Goal: Information Seeking & Learning: Learn about a topic

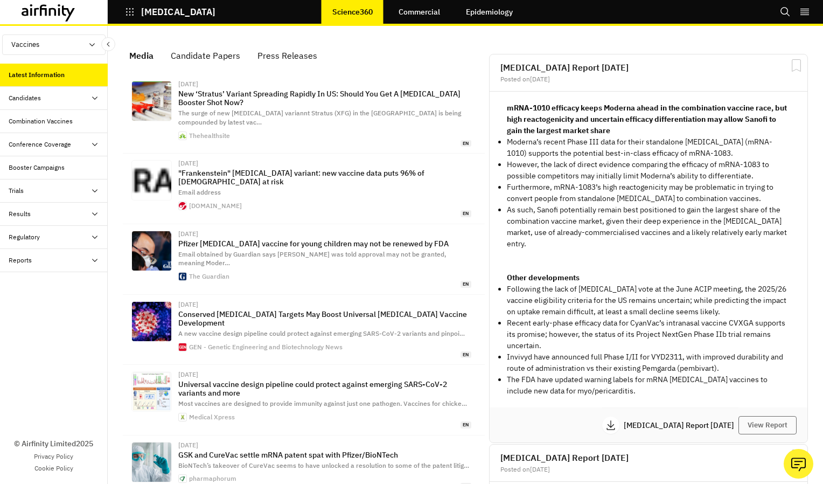
scroll to position [709, 315]
click at [52, 11] on icon at bounding box center [49, 12] width 54 height 17
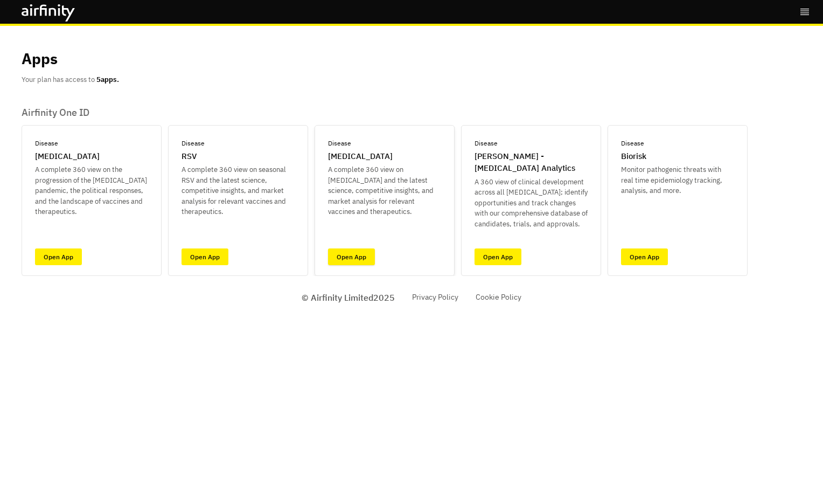
click at [343, 252] on link "Open App" at bounding box center [351, 256] width 47 height 17
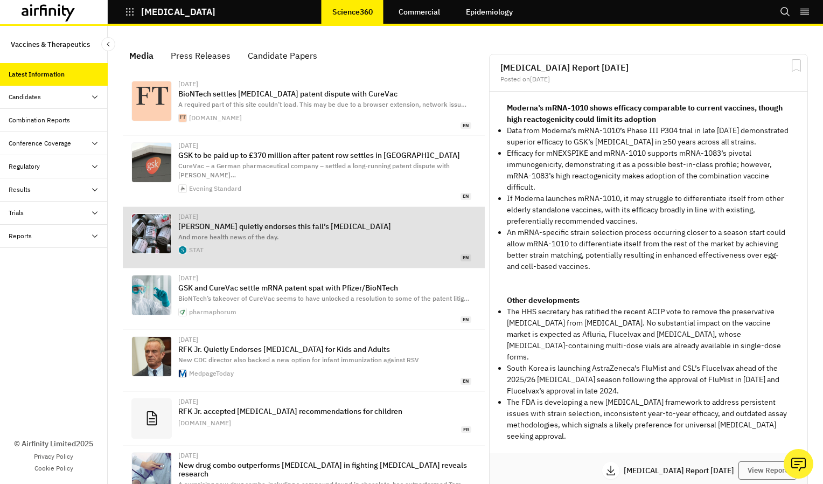
scroll to position [684, 315]
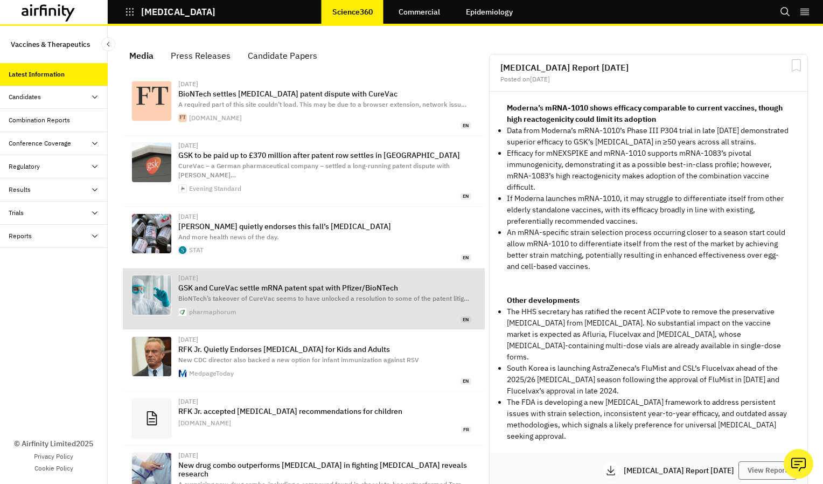
click at [351, 294] on span "BioNTech’s takeover of CureVac seems to have unlocked a resolution to some of t…" at bounding box center [323, 298] width 291 height 8
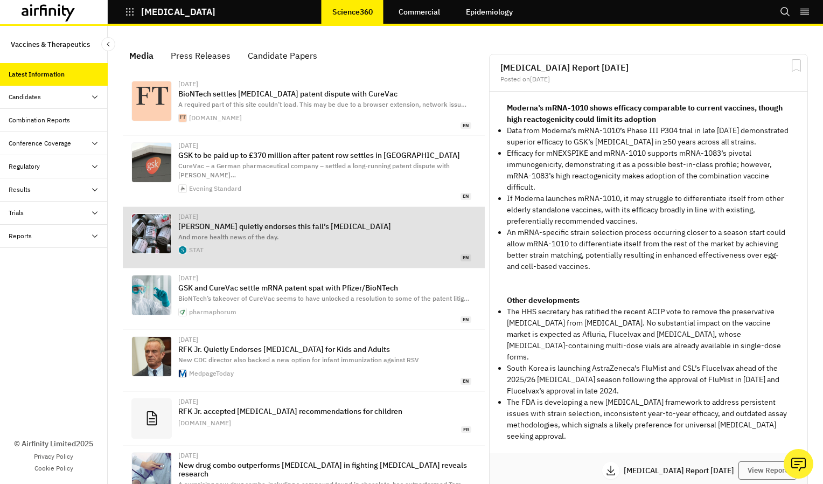
click at [258, 233] on span "And more health news of the day." at bounding box center [228, 237] width 100 height 8
